Goal: Task Accomplishment & Management: Manage account settings

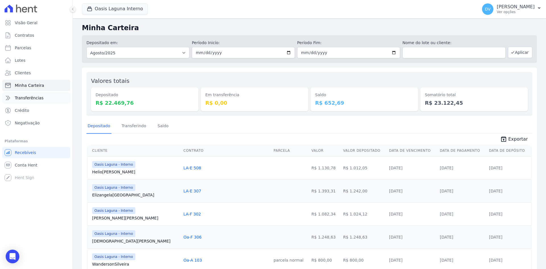
click at [33, 95] on span "Transferências" at bounding box center [29, 98] width 29 height 6
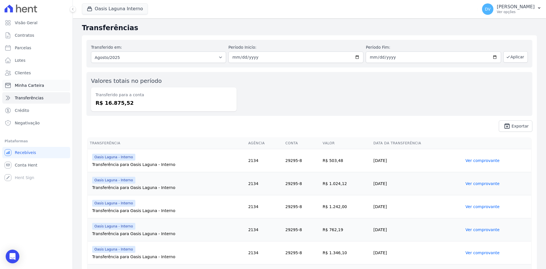
click at [33, 85] on span "Minha Carteira" at bounding box center [29, 85] width 29 height 6
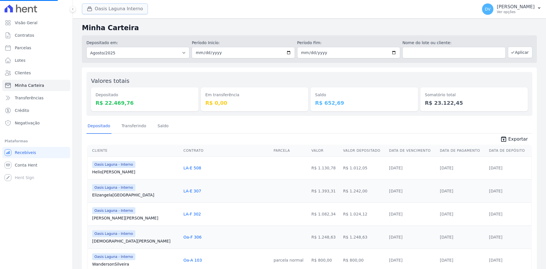
click at [103, 5] on button "Oasis Laguna Interno" at bounding box center [115, 8] width 66 height 11
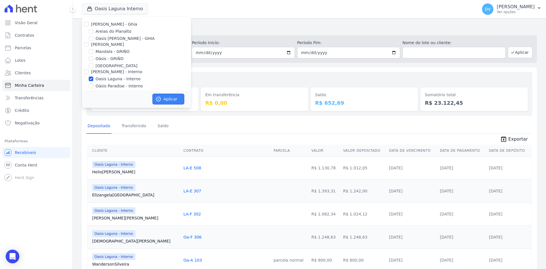
click at [173, 100] on button "Aplicar" at bounding box center [168, 98] width 32 height 11
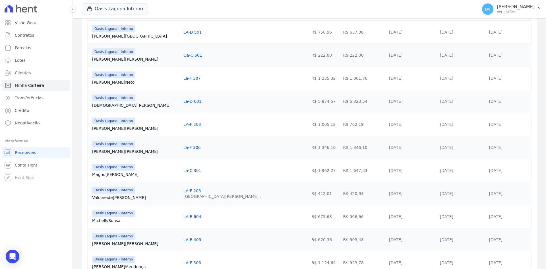
scroll to position [348, 0]
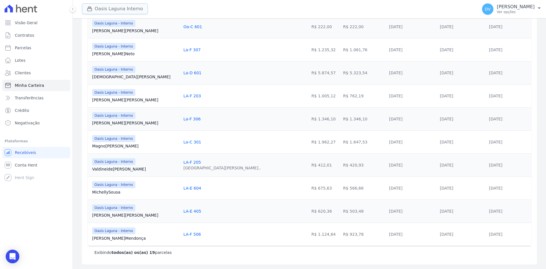
click at [109, 5] on button "Oasis Laguna Interno" at bounding box center [115, 8] width 66 height 11
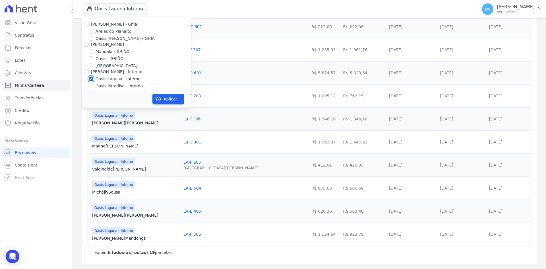
click at [92, 77] on input "Oasis Laguna - Interno" at bounding box center [91, 78] width 5 height 5
checkbox input "false"
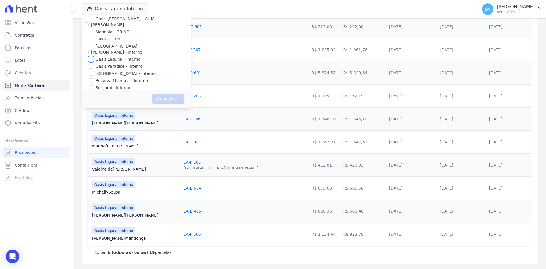
scroll to position [28, 0]
click at [91, 63] on input "[GEOGRAPHIC_DATA] - Interno" at bounding box center [91, 64] width 5 height 5
checkbox input "true"
click at [166, 102] on button "Aplicar" at bounding box center [168, 98] width 32 height 11
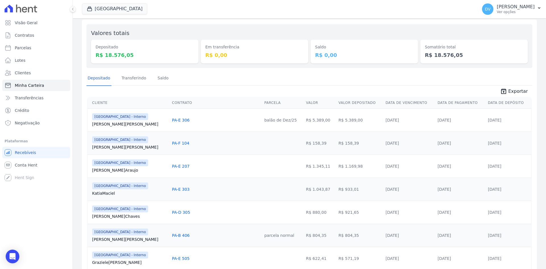
scroll to position [57, 0]
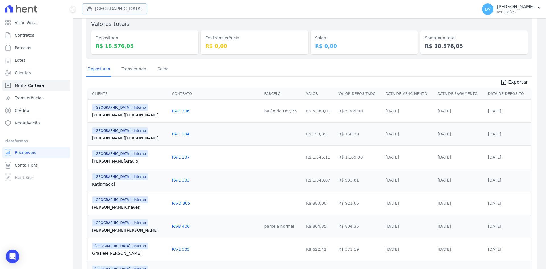
click at [107, 7] on button "[GEOGRAPHIC_DATA]" at bounding box center [114, 8] width 65 height 11
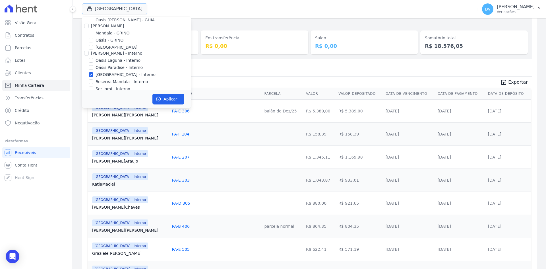
scroll to position [28, 0]
click at [92, 66] on input "[GEOGRAPHIC_DATA] - Interno" at bounding box center [91, 64] width 5 height 5
checkbox input "false"
click at [91, 73] on input "Reserva Mandala - Interno" at bounding box center [91, 71] width 5 height 5
checkbox input "true"
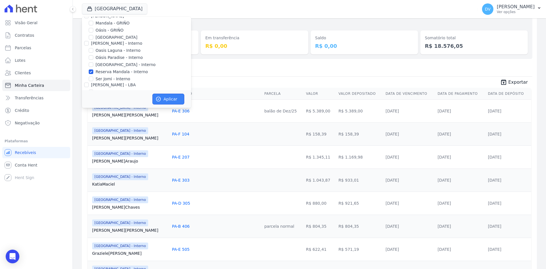
drag, startPoint x: 165, startPoint y: 99, endPoint x: 180, endPoint y: 101, distance: 15.0
click at [165, 99] on button "Aplicar" at bounding box center [168, 98] width 32 height 11
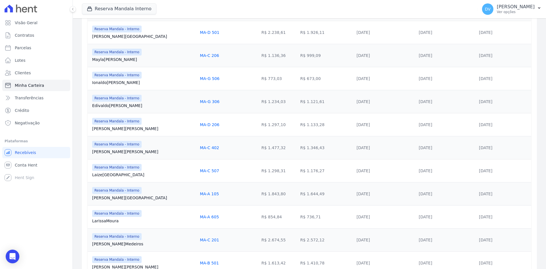
scroll to position [256, 0]
